Goal: Task Accomplishment & Management: Use online tool/utility

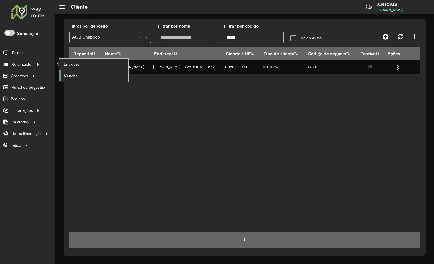
click at [74, 75] on span "Vendas" at bounding box center [71, 76] width 14 height 6
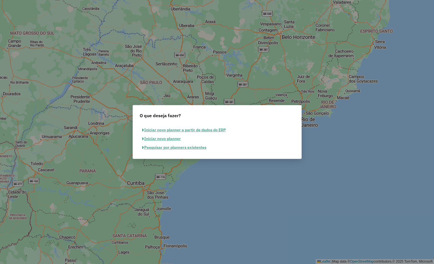
click at [163, 147] on button "Pesquisar por planners existentes" at bounding box center [174, 147] width 69 height 9
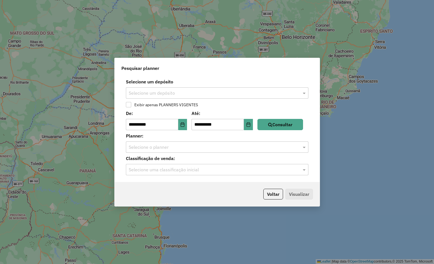
click at [161, 92] on input "text" at bounding box center [211, 93] width 165 height 7
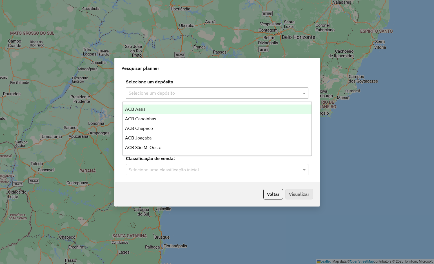
click at [155, 110] on div "ACB Assis" at bounding box center [217, 109] width 189 height 10
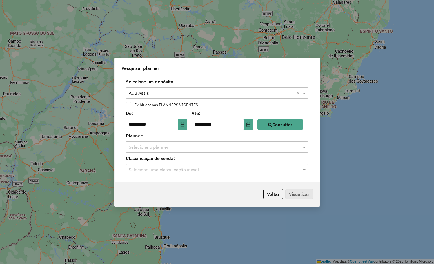
click at [204, 152] on div "Selecione o planner" at bounding box center [217, 146] width 182 height 11
click at [185, 126] on icon "Choose Date" at bounding box center [182, 124] width 5 height 5
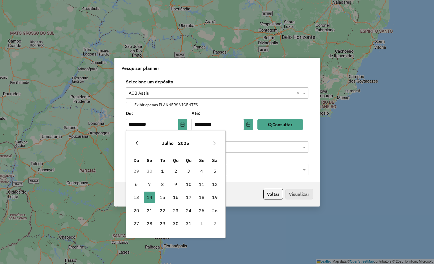
click at [136, 140] on button "Previous Month" at bounding box center [136, 142] width 9 height 9
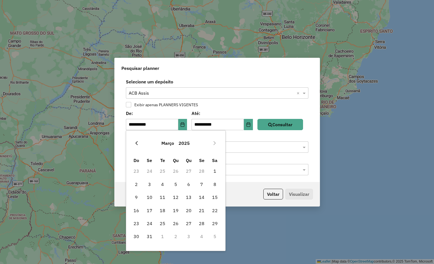
click at [136, 139] on button "Previous Month" at bounding box center [136, 142] width 9 height 9
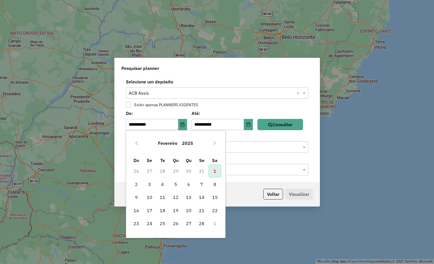
click at [212, 170] on span "1" at bounding box center [214, 170] width 11 height 11
type input "**********"
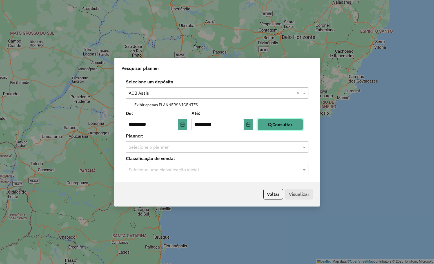
click at [278, 126] on button "Consultar" at bounding box center [280, 124] width 46 height 11
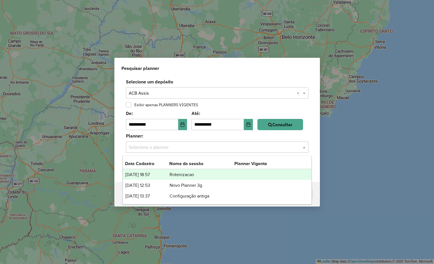
click at [169, 146] on input "text" at bounding box center [211, 147] width 165 height 7
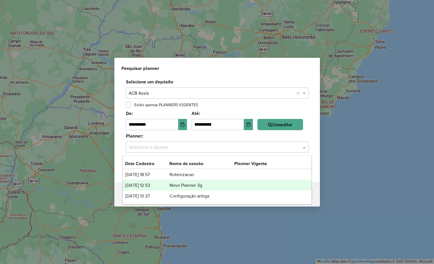
click at [172, 184] on td "Novo Planner 3g" at bounding box center [201, 184] width 65 height 7
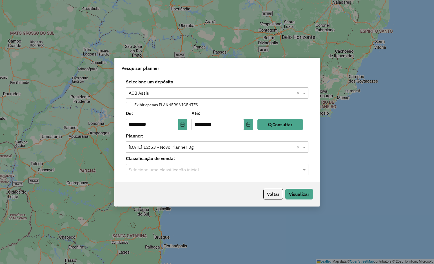
click at [199, 175] on div "Selecione uma classificação inicial" at bounding box center [217, 169] width 182 height 11
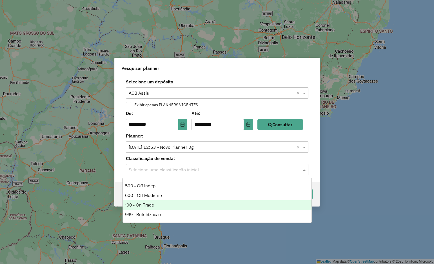
click at [163, 201] on div "100 - On Trade" at bounding box center [217, 205] width 189 height 10
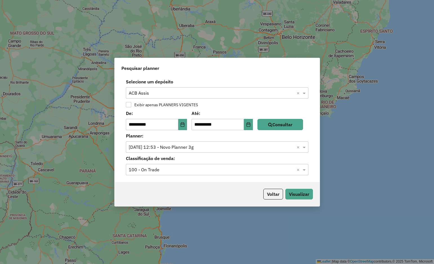
click at [204, 136] on label "Planner:" at bounding box center [216, 135] width 189 height 7
click at [303, 194] on button "Visualizar" at bounding box center [299, 194] width 28 height 11
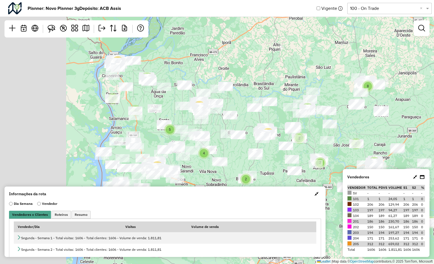
drag, startPoint x: 166, startPoint y: 140, endPoint x: 277, endPoint y: 119, distance: 112.8
click at [272, 120] on div "3 4 4 5 2 8 2 2 5 30 5 14 18 4 2 2 17 2 2 2 2 Leaflet | Map data © OpenStreetMa…" at bounding box center [217, 132] width 434 height 264
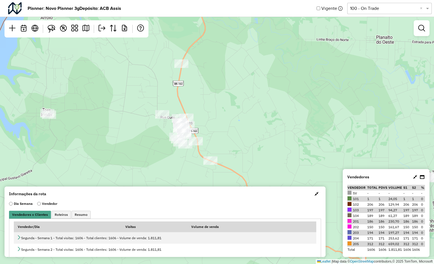
drag, startPoint x: 227, startPoint y: 105, endPoint x: 235, endPoint y: 118, distance: 14.8
click at [235, 118] on div "2 2 3 4 9 2 3 3 2 2 2 3 2 Leaflet | Map data © OpenStreetMap contributors,© 202…" at bounding box center [217, 132] width 434 height 264
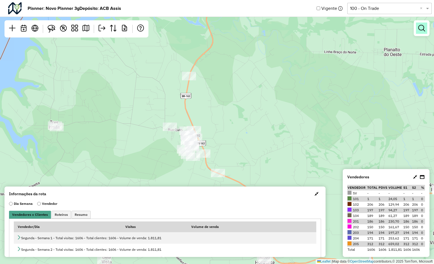
click at [421, 27] on em at bounding box center [421, 28] width 7 height 7
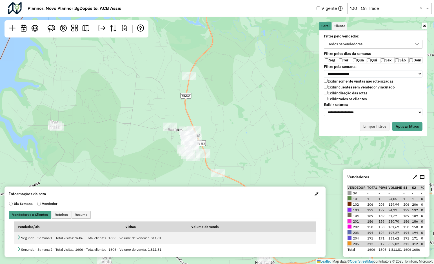
click at [356, 60] on label "Qua" at bounding box center [359, 60] width 14 height 6
click at [384, 60] on label "Sex" at bounding box center [387, 60] width 14 height 6
click at [394, 60] on div "Seg Ter Qua Qui Sex Sáb Dom" at bounding box center [373, 60] width 98 height 6
click at [399, 60] on label "Sáb" at bounding box center [401, 60] width 14 height 6
click at [370, 87] on label "Exibir clientes sem vendedor vinculado" at bounding box center [359, 87] width 71 height 5
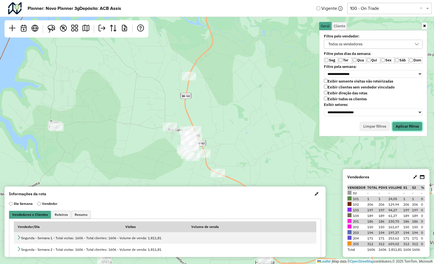
click at [410, 131] on button "Aplicar filtros" at bounding box center [407, 127] width 30 height 10
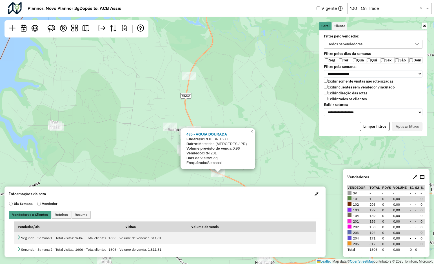
click at [265, 187] on div "Informações da rota Dia Semana Vendedor Vendedores x Clientes Roteiros Resumo V…" at bounding box center [165, 221] width 321 height 70
click at [282, 141] on div "485 - AGUIA DOURADA Endereço: ROD BR 163 1 Bairro: Mercedes (MERCEDES / PR) Vol…" at bounding box center [217, 132] width 434 height 264
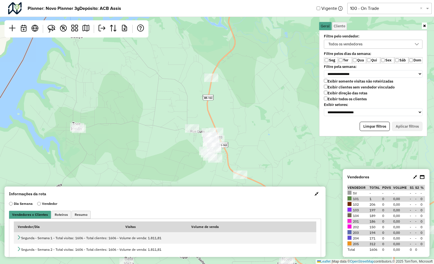
drag, startPoint x: 264, startPoint y: 151, endPoint x: 213, endPoint y: 93, distance: 77.2
click at [220, 97] on div "Leaflet | Map data © OpenStreetMap contributors,© 2025 TomTom, Microsoft" at bounding box center [217, 132] width 434 height 264
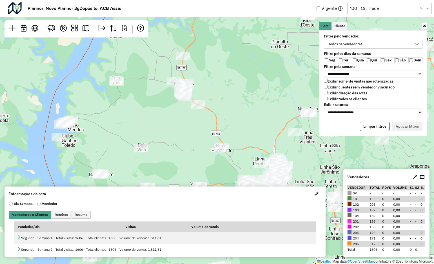
click at [312, 194] on button "button" at bounding box center [316, 193] width 9 height 9
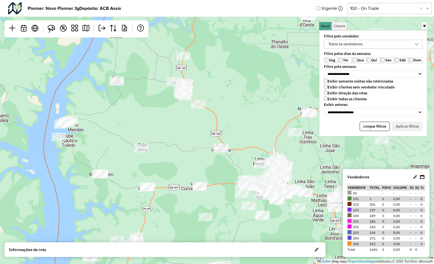
click at [414, 176] on icon at bounding box center [415, 176] width 4 height 5
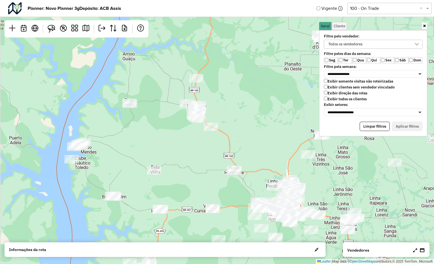
drag, startPoint x: 252, startPoint y: 118, endPoint x: 251, endPoint y: 124, distance: 6.0
click at [254, 123] on div "Leaflet | Map data © OpenStreetMap contributors,© 2025 TomTom, Microsoft" at bounding box center [217, 132] width 434 height 264
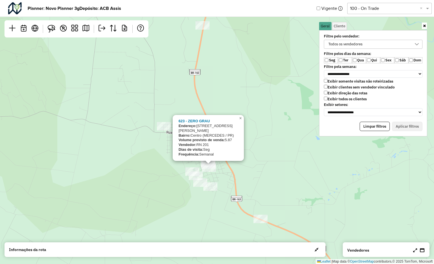
click at [155, 149] on div "623 - ZERO GRAU Endereço: Avenida Joao XXII 1007 Bairro: Centro (MERCEDES / PR)…" at bounding box center [217, 132] width 434 height 264
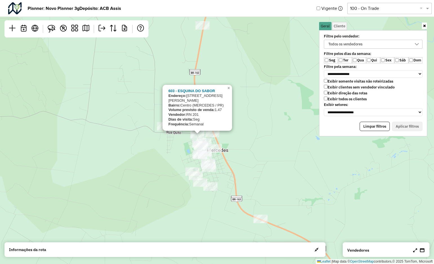
click at [261, 151] on div "603 - ESQUINA DO SABOR Endereço: Avenida Joao XXIII 11 Bairro: Centro (MERCEDES…" at bounding box center [217, 132] width 434 height 264
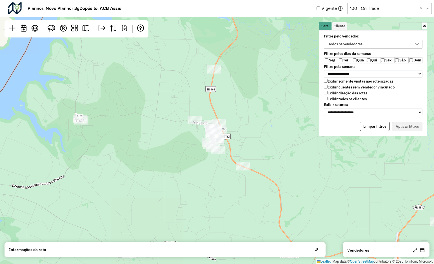
drag, startPoint x: 276, startPoint y: 152, endPoint x: 257, endPoint y: 133, distance: 27.3
click at [258, 136] on div "Leaflet | Map data © OpenStreetMap contributors,© 2025 TomTom, Microsoft" at bounding box center [217, 132] width 434 height 264
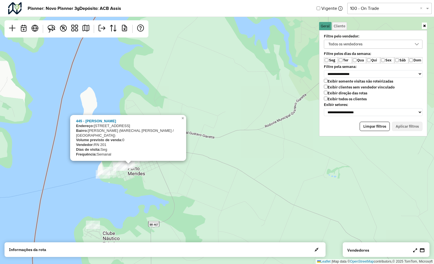
click at [150, 188] on div "445 - BAR COSTA LEITE Endereço: Rua Medianeira 423 Bairro: Porto Mendes (MARECH…" at bounding box center [217, 132] width 434 height 264
click at [147, 181] on div "445 - BAR COSTA LEITE Endereço: Rua Medianeira 423 Bairro: Porto Mendes (MARECH…" at bounding box center [217, 132] width 434 height 264
